Goal: Transaction & Acquisition: Book appointment/travel/reservation

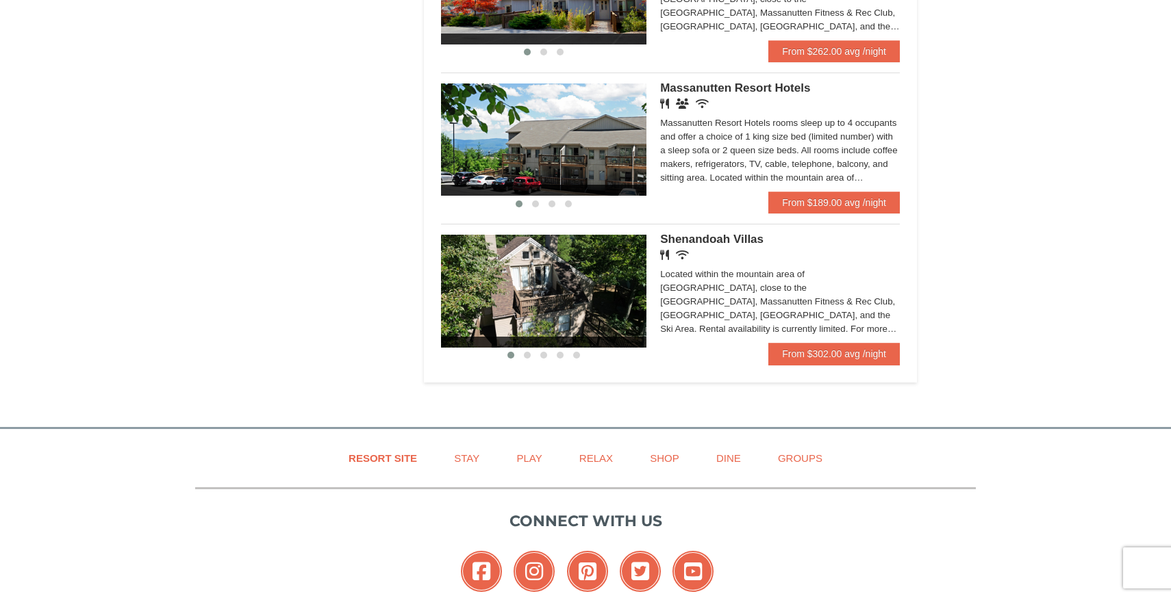
scroll to position [843, 0]
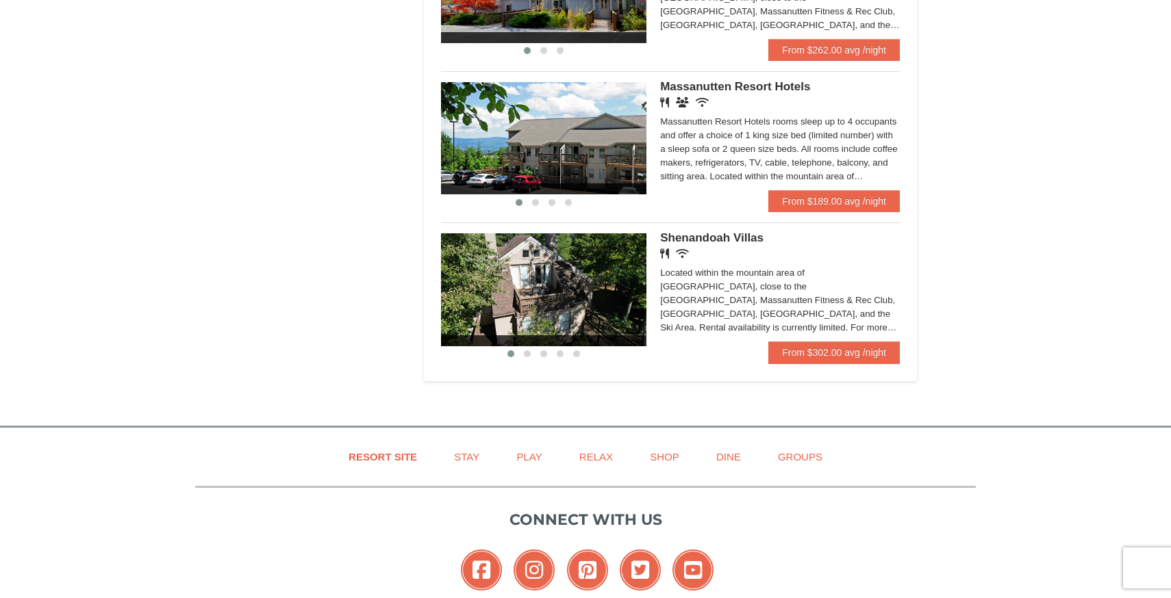
click at [641, 162] on img at bounding box center [543, 138] width 205 height 112
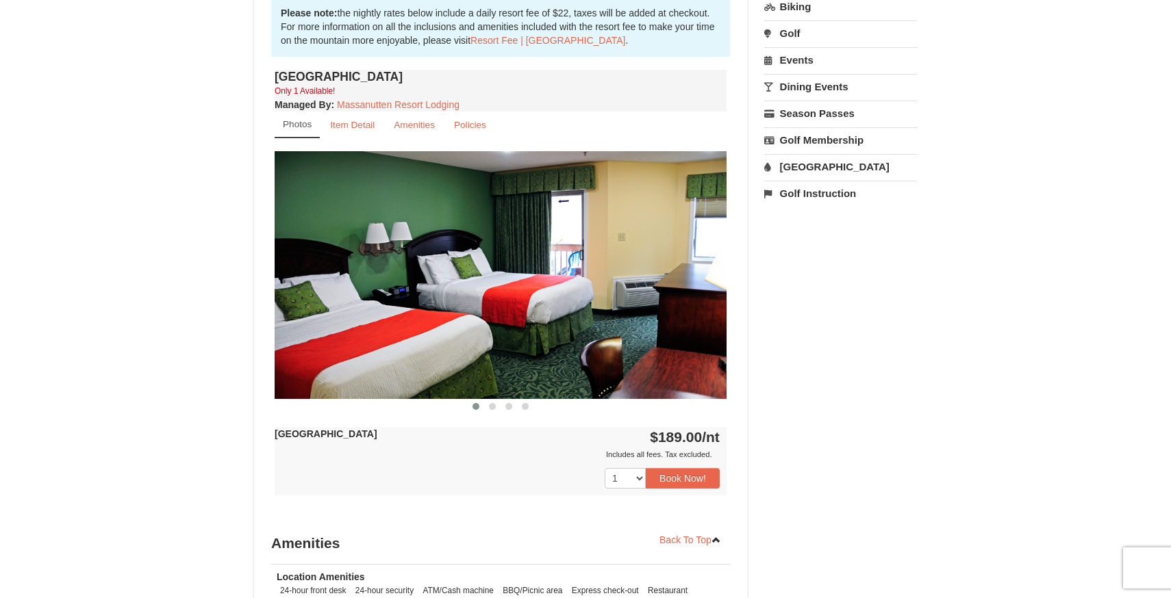
scroll to position [452, 0]
click at [494, 408] on button at bounding box center [492, 406] width 16 height 14
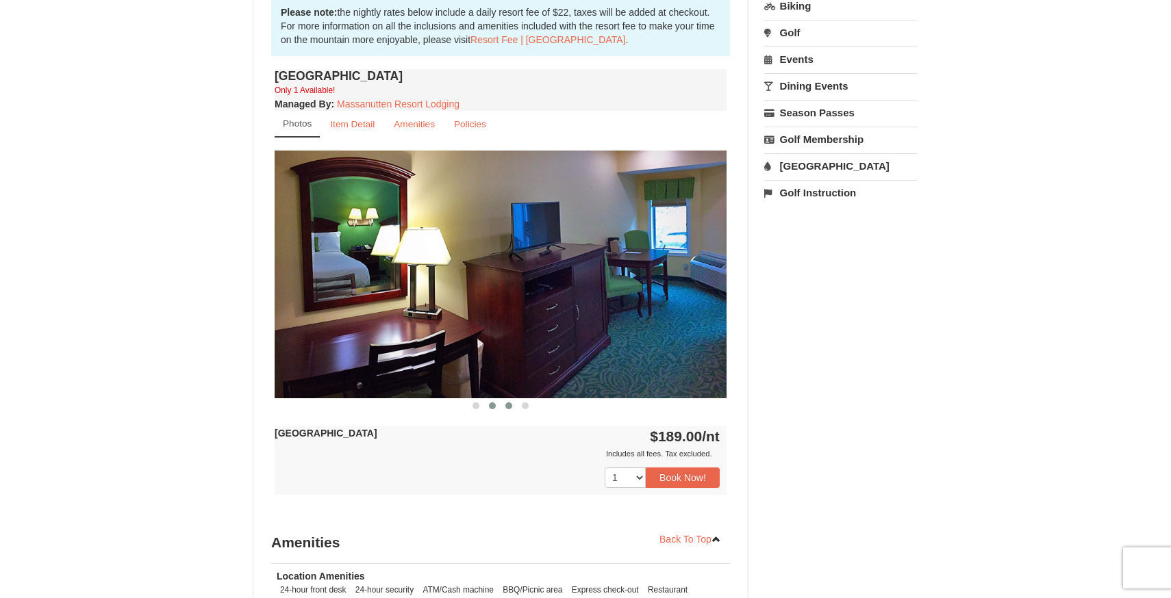
click at [503, 407] on button at bounding box center [509, 406] width 16 height 14
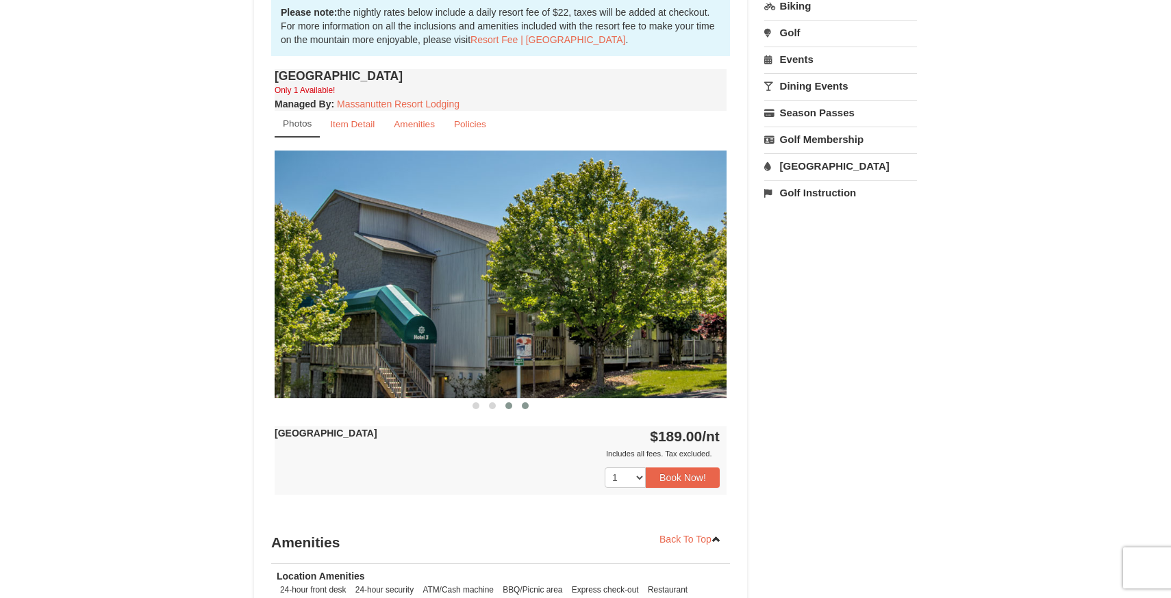
click at [518, 406] on button at bounding box center [525, 406] width 16 height 14
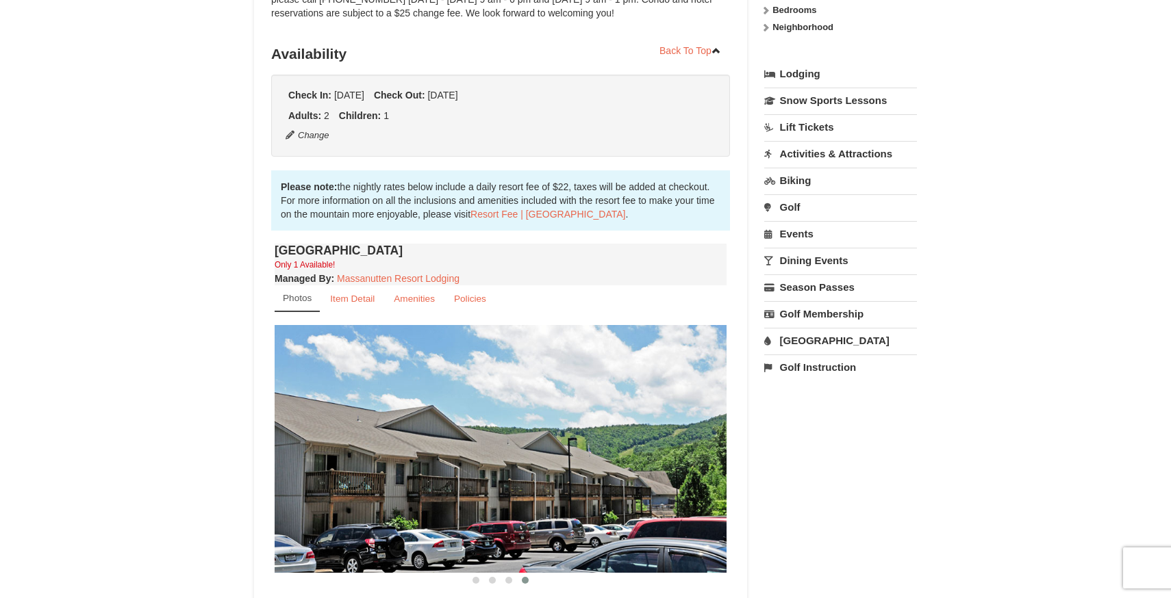
scroll to position [0, 0]
